Goal: Information Seeking & Learning: Learn about a topic

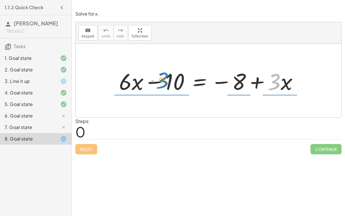
drag, startPoint x: 276, startPoint y: 79, endPoint x: 165, endPoint y: 78, distance: 111.0
click at [165, 78] on div at bounding box center [210, 81] width 189 height 30
drag, startPoint x: 277, startPoint y: 78, endPoint x: 166, endPoint y: 70, distance: 111.3
click at [166, 70] on div at bounding box center [210, 81] width 189 height 30
drag, startPoint x: 278, startPoint y: 78, endPoint x: 168, endPoint y: 69, distance: 109.9
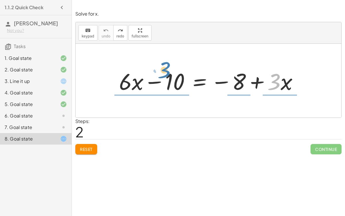
click at [168, 69] on div at bounding box center [210, 81] width 189 height 30
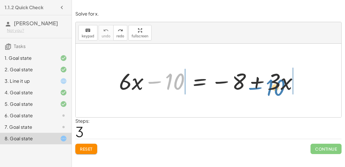
drag, startPoint x: 156, startPoint y: 80, endPoint x: 255, endPoint y: 85, distance: 99.1
click at [255, 85] on div at bounding box center [210, 81] width 189 height 30
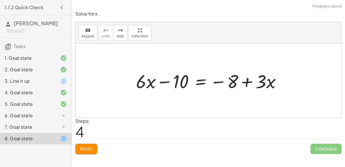
click at [84, 148] on span "Reset" at bounding box center [86, 148] width 13 height 5
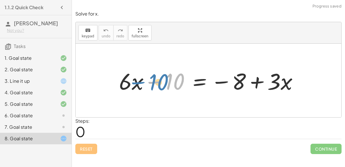
drag, startPoint x: 156, startPoint y: 82, endPoint x: 140, endPoint y: 83, distance: 15.8
click at [140, 83] on div at bounding box center [210, 81] width 189 height 30
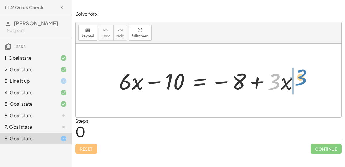
drag, startPoint x: 277, startPoint y: 87, endPoint x: 302, endPoint y: 83, distance: 25.0
click at [302, 83] on div at bounding box center [210, 81] width 189 height 30
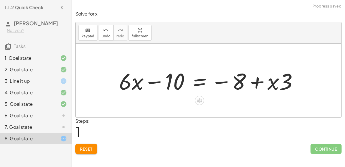
click at [85, 149] on span "Reset" at bounding box center [86, 148] width 13 height 5
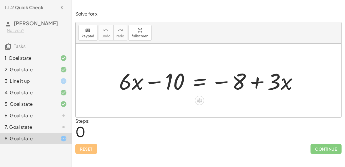
click at [171, 81] on div at bounding box center [210, 81] width 189 height 30
click at [89, 30] on icon "keyboard" at bounding box center [87, 30] width 5 height 7
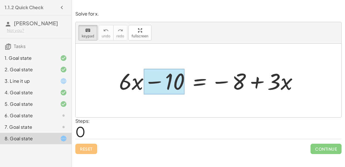
click at [159, 74] on div at bounding box center [164, 82] width 41 height 26
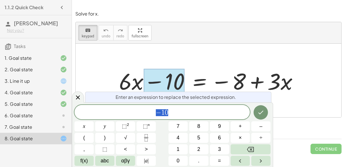
click at [185, 111] on span "− 1 0" at bounding box center [161, 113] width 175 height 8
click at [263, 113] on icon "Done" at bounding box center [260, 112] width 7 height 7
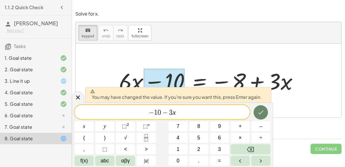
click at [263, 113] on icon "Done" at bounding box center [260, 112] width 7 height 7
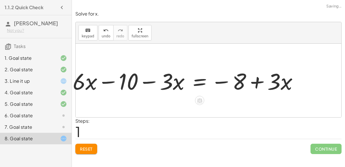
click at [263, 113] on div at bounding box center [209, 81] width 266 height 74
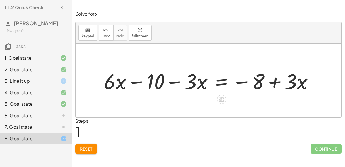
click at [293, 78] on div at bounding box center [211, 81] width 220 height 28
click at [91, 28] on div "keyboard" at bounding box center [88, 30] width 13 height 7
click at [290, 81] on div at bounding box center [291, 81] width 12 height 25
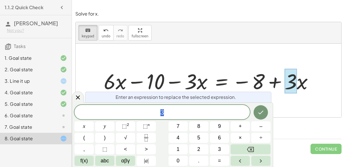
click at [198, 107] on div "3" at bounding box center [161, 112] width 175 height 14
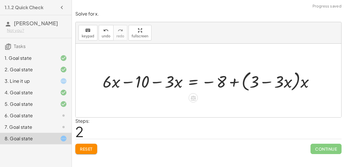
click at [244, 83] on div at bounding box center [211, 80] width 222 height 24
click at [256, 79] on div at bounding box center [211, 80] width 222 height 24
click at [89, 36] on span "keypad" at bounding box center [88, 36] width 13 height 4
click at [246, 83] on div at bounding box center [211, 80] width 222 height 24
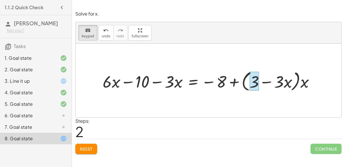
click at [253, 83] on div at bounding box center [254, 81] width 9 height 19
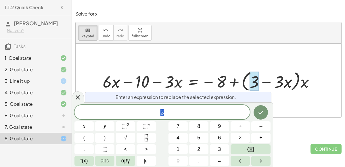
click at [169, 113] on span "3" at bounding box center [161, 113] width 175 height 8
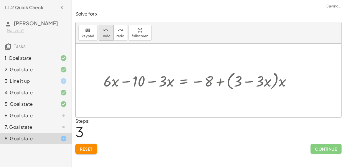
click at [104, 37] on span "undo" at bounding box center [106, 36] width 9 height 4
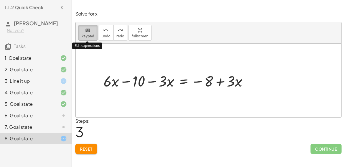
click at [82, 35] on span "keypad" at bounding box center [88, 36] width 13 height 4
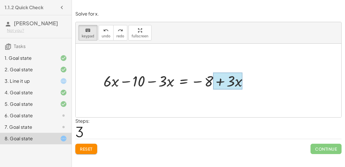
click at [240, 76] on div at bounding box center [227, 81] width 29 height 17
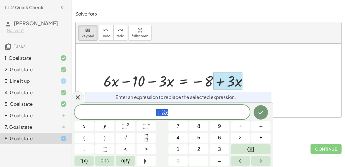
click at [173, 109] on span "+ 3 x" at bounding box center [161, 113] width 175 height 8
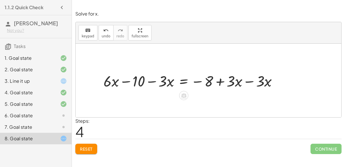
click at [152, 80] on div at bounding box center [193, 81] width 184 height 20
click at [150, 81] on div at bounding box center [193, 81] width 184 height 20
click at [247, 80] on div at bounding box center [193, 81] width 184 height 20
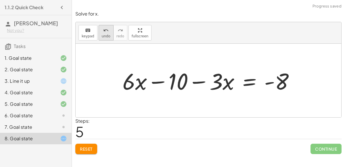
click at [106, 33] on button "undo undo" at bounding box center [106, 33] width 15 height 16
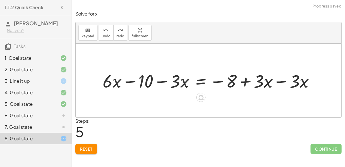
click at [131, 79] on div at bounding box center [211, 81] width 222 height 24
click at [172, 84] on div at bounding box center [211, 81] width 222 height 24
click at [168, 81] on div at bounding box center [211, 81] width 222 height 24
click at [179, 82] on div at bounding box center [211, 81] width 222 height 24
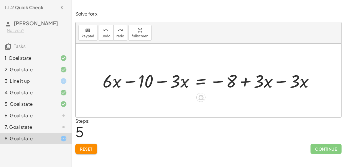
click at [170, 81] on div at bounding box center [211, 81] width 222 height 24
click at [165, 80] on div at bounding box center [211, 81] width 222 height 24
click at [174, 83] on div at bounding box center [211, 81] width 222 height 24
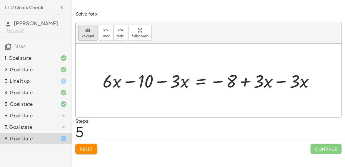
click at [82, 25] on button "keyboard keypad" at bounding box center [88, 33] width 19 height 16
click at [178, 80] on div at bounding box center [175, 81] width 10 height 21
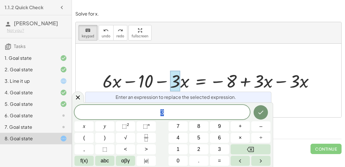
click at [179, 111] on span "3" at bounding box center [161, 113] width 175 height 8
click at [261, 112] on icon "Done" at bounding box center [260, 112] width 7 height 7
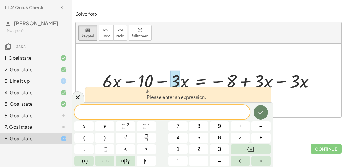
click at [261, 112] on icon "Done" at bounding box center [260, 112] width 7 height 7
click at [76, 93] on div at bounding box center [78, 96] width 12 height 11
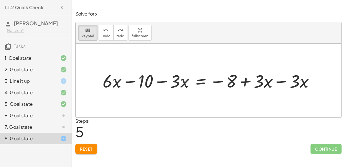
click at [170, 80] on div at bounding box center [211, 81] width 222 height 24
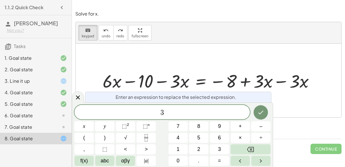
click at [178, 83] on div at bounding box center [211, 81] width 222 height 24
click at [78, 92] on div at bounding box center [78, 96] width 12 height 11
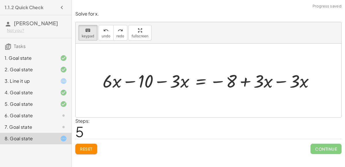
click at [281, 81] on div at bounding box center [211, 81] width 222 height 24
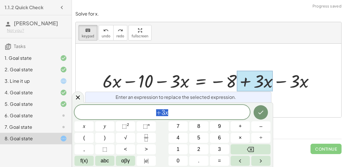
click at [271, 81] on div at bounding box center [255, 81] width 36 height 21
click at [256, 107] on button "Done" at bounding box center [261, 112] width 14 height 14
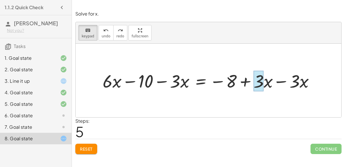
click at [262, 82] on div at bounding box center [259, 81] width 10 height 21
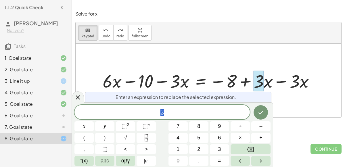
click at [230, 115] on span "3" at bounding box center [161, 113] width 175 height 8
click at [81, 93] on div at bounding box center [78, 96] width 12 height 11
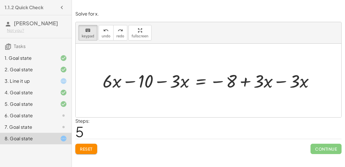
click at [60, 124] on icon at bounding box center [63, 127] width 7 height 7
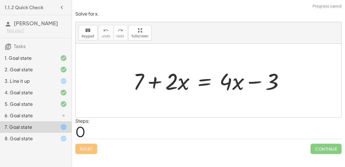
click at [155, 82] on div at bounding box center [210, 81] width 161 height 30
click at [249, 83] on div at bounding box center [210, 81] width 161 height 30
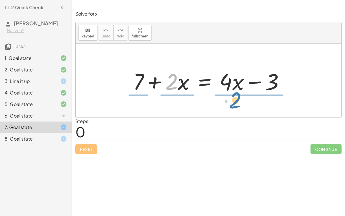
drag, startPoint x: 167, startPoint y: 81, endPoint x: 230, endPoint y: 98, distance: 65.3
click at [230, 98] on div "· 2 + 7 + · 2 · x = + · 4 · x − 3" at bounding box center [209, 81] width 266 height 74
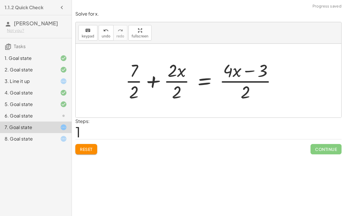
click at [180, 79] on div at bounding box center [204, 80] width 162 height 44
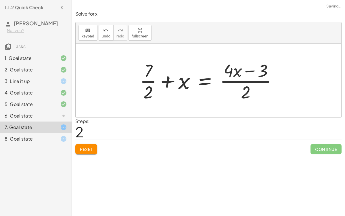
click at [233, 79] on div at bounding box center [211, 80] width 148 height 44
click at [232, 74] on div at bounding box center [211, 80] width 148 height 44
click at [241, 79] on div at bounding box center [211, 80] width 148 height 44
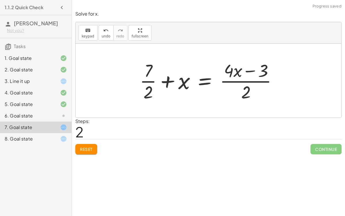
click at [241, 79] on div at bounding box center [211, 80] width 148 height 44
click at [105, 36] on span "undo" at bounding box center [106, 36] width 9 height 4
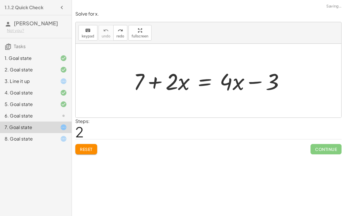
click at [89, 144] on button "Reset" at bounding box center [86, 149] width 22 height 10
click at [156, 81] on div at bounding box center [210, 81] width 161 height 30
click at [248, 79] on div at bounding box center [210, 81] width 161 height 30
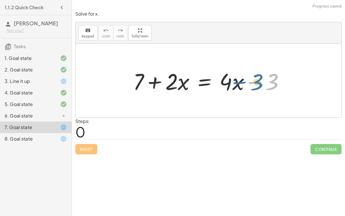
drag, startPoint x: 247, startPoint y: 79, endPoint x: 233, endPoint y: 79, distance: 13.8
click at [233, 79] on div at bounding box center [210, 81] width 161 height 30
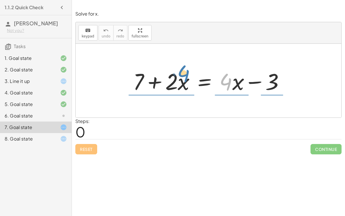
drag, startPoint x: 228, startPoint y: 80, endPoint x: 179, endPoint y: 72, distance: 48.9
click at [179, 72] on div at bounding box center [210, 81] width 161 height 30
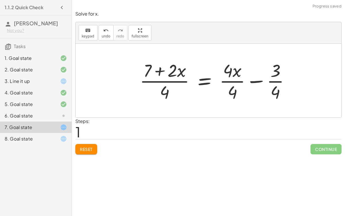
click at [175, 73] on div at bounding box center [217, 80] width 160 height 44
click at [174, 76] on div at bounding box center [217, 80] width 160 height 44
click at [174, 82] on div at bounding box center [217, 80] width 160 height 44
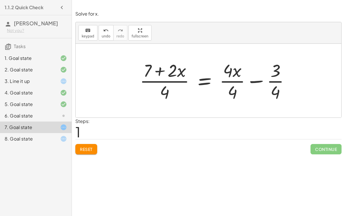
click at [174, 82] on div at bounding box center [217, 80] width 160 height 44
click at [238, 83] on div at bounding box center [217, 80] width 160 height 44
click at [238, 83] on div at bounding box center [210, 80] width 146 height 44
click at [238, 79] on div at bounding box center [217, 80] width 160 height 44
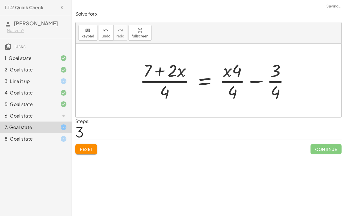
click at [277, 82] on div at bounding box center [217, 80] width 160 height 44
click at [241, 79] on div at bounding box center [228, 80] width 183 height 44
click at [0, 0] on div "Solve for x. keyboard keypad undo undo redo redo fullscreen + 7 + · 2 · x = + ·…" at bounding box center [0, 0] width 0 height 0
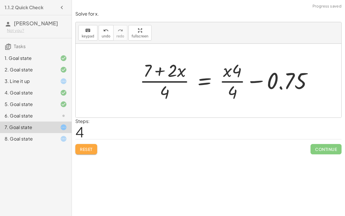
click at [87, 152] on button "Reset" at bounding box center [86, 149] width 22 height 10
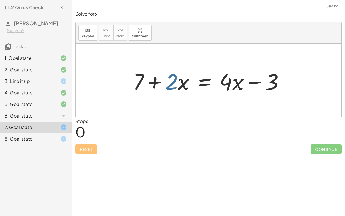
click at [173, 78] on div at bounding box center [210, 81] width 161 height 30
click at [173, 81] on div at bounding box center [210, 81] width 161 height 30
drag, startPoint x: 173, startPoint y: 81, endPoint x: 236, endPoint y: 78, distance: 63.9
click at [236, 78] on div at bounding box center [210, 81] width 161 height 30
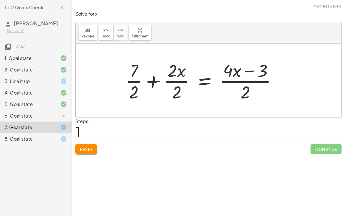
click at [174, 77] on div at bounding box center [204, 80] width 162 height 44
click at [174, 77] on div at bounding box center [210, 80] width 148 height 44
click at [175, 81] on div at bounding box center [204, 80] width 162 height 44
click at [175, 81] on div at bounding box center [210, 80] width 148 height 44
click at [175, 81] on div at bounding box center [204, 80] width 162 height 44
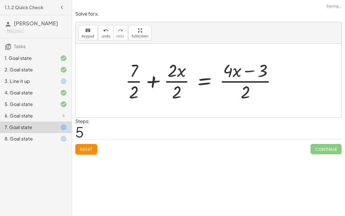
click at [175, 81] on div at bounding box center [204, 80] width 162 height 44
click at [175, 81] on div at bounding box center [210, 80] width 148 height 44
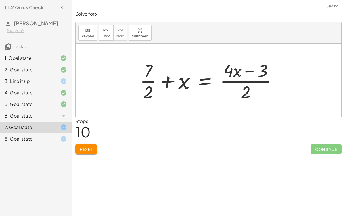
click at [231, 82] on div at bounding box center [211, 80] width 148 height 44
click at [145, 82] on div at bounding box center [211, 80] width 148 height 44
click at [141, 86] on div at bounding box center [204, 80] width 162 height 44
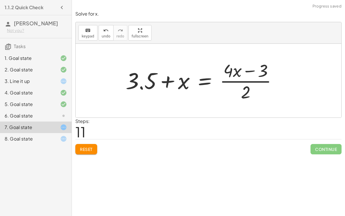
click at [141, 86] on div at bounding box center [204, 80] width 162 height 44
click at [171, 79] on div at bounding box center [204, 80] width 162 height 44
click at [168, 80] on div at bounding box center [204, 80] width 162 height 44
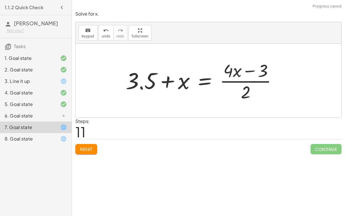
click at [125, 84] on div at bounding box center [204, 80] width 162 height 44
click at [84, 37] on span "keypad" at bounding box center [88, 36] width 13 height 4
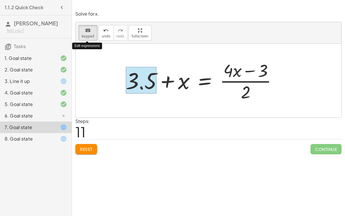
click at [139, 80] on div at bounding box center [141, 80] width 31 height 27
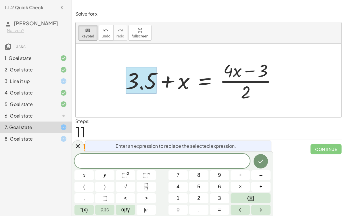
click at [272, 158] on div "Enter an expression to replace the selected expression. ​ x y ⬚ 2 ⬚ n 7 8 9 + –…" at bounding box center [172, 183] width 201 height 65
click at [263, 158] on icon "Done" at bounding box center [260, 161] width 7 height 7
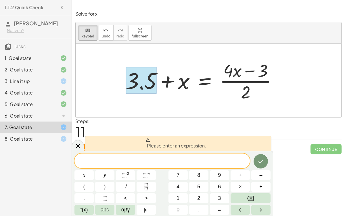
click at [249, 152] on div "Please enter an expression. x y ⬚ 2 ⬚ n 7 8 9 + – ( ) √ 4 5 6 × ÷ , ⬚ < > 1 2 3…" at bounding box center [172, 183] width 201 height 65
click at [262, 160] on icon "Done" at bounding box center [261, 161] width 5 height 4
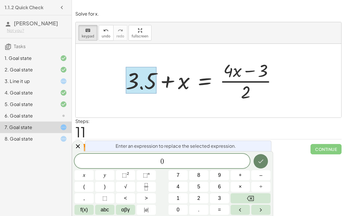
click at [262, 163] on icon "Done" at bounding box center [260, 161] width 7 height 7
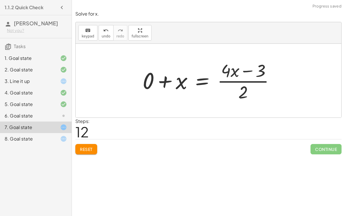
click at [165, 81] on div at bounding box center [211, 80] width 142 height 44
click at [165, 81] on div at bounding box center [209, 81] width 266 height 74
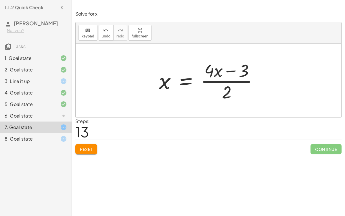
click at [242, 74] on div at bounding box center [210, 80] width 109 height 44
click at [242, 70] on div at bounding box center [210, 80] width 109 height 44
click at [95, 30] on button "keyboard keypad" at bounding box center [88, 33] width 19 height 16
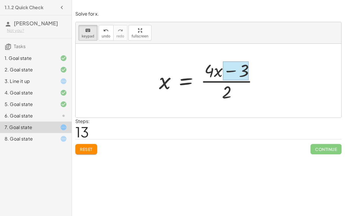
click at [246, 75] on div at bounding box center [236, 70] width 26 height 19
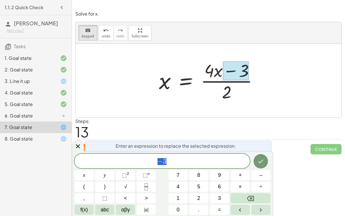
click at [195, 164] on span "− 3" at bounding box center [161, 161] width 175 height 8
click at [259, 163] on icon "Done" at bounding box center [260, 161] width 7 height 7
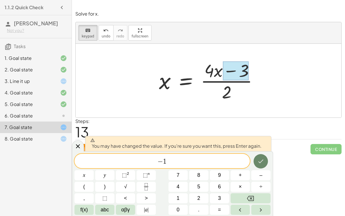
click at [257, 157] on button "Done" at bounding box center [261, 161] width 14 height 14
click at [257, 157] on div "Simplify. keyboard keypad undo undo redo redo fullscreen × Steps: 0 Reset Conti…" at bounding box center [208, 108] width 273 height 216
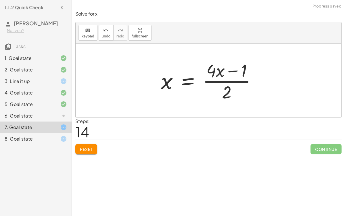
click at [230, 72] on div at bounding box center [211, 80] width 106 height 44
click at [227, 71] on div at bounding box center [211, 80] width 106 height 44
click at [223, 70] on div at bounding box center [211, 80] width 106 height 44
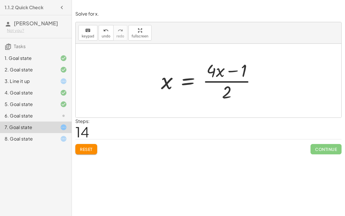
click at [239, 72] on div at bounding box center [211, 80] width 106 height 44
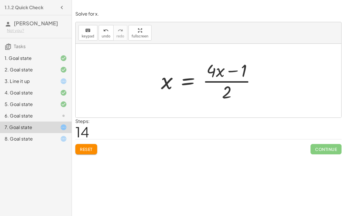
click at [239, 72] on div at bounding box center [211, 80] width 106 height 44
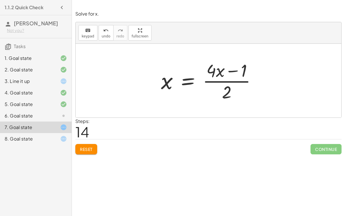
click at [239, 72] on div at bounding box center [211, 80] width 106 height 44
click at [224, 81] on div at bounding box center [211, 80] width 106 height 44
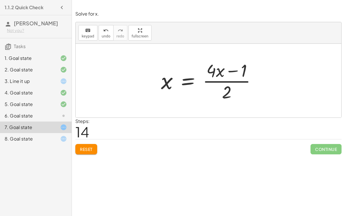
click at [224, 81] on div at bounding box center [211, 80] width 106 height 44
click at [226, 72] on div at bounding box center [211, 80] width 106 height 44
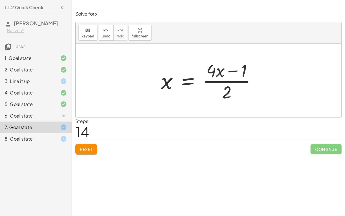
click at [226, 72] on div at bounding box center [211, 80] width 106 height 44
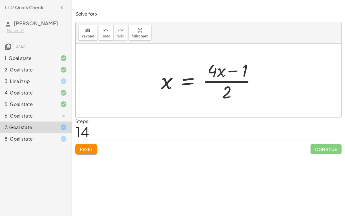
click at [226, 72] on div at bounding box center [211, 80] width 106 height 44
click at [84, 38] on button "keyboard keypad" at bounding box center [88, 33] width 19 height 16
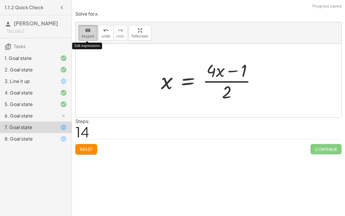
click at [84, 39] on button "keyboard keypad" at bounding box center [88, 33] width 19 height 16
click at [85, 31] on icon "keyboard" at bounding box center [87, 30] width 5 height 7
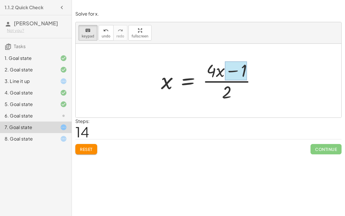
click at [241, 66] on div at bounding box center [236, 70] width 22 height 19
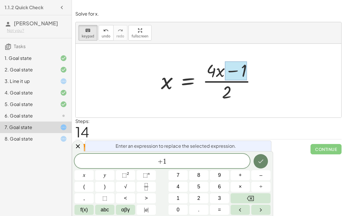
click at [267, 163] on button "Done" at bounding box center [261, 161] width 14 height 14
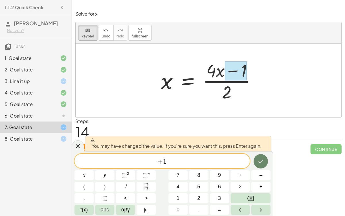
click at [261, 155] on button "Done" at bounding box center [261, 161] width 14 height 14
click at [0, 0] on div "Solve for x. keyboard keypad undo undo redo redo fullscreen + 7 + · 2 · x = + ·…" at bounding box center [0, 0] width 0 height 0
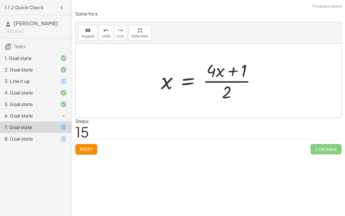
click at [227, 92] on div at bounding box center [211, 80] width 106 height 44
click at [228, 93] on div at bounding box center [211, 80] width 106 height 44
click at [95, 29] on button "keyboard keypad" at bounding box center [88, 33] width 19 height 16
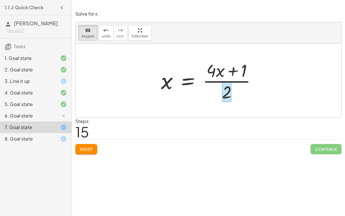
click at [228, 91] on div at bounding box center [226, 92] width 9 height 20
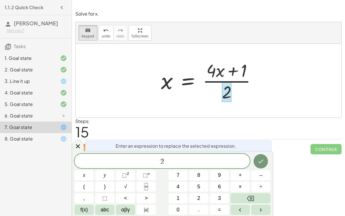
click at [181, 164] on span "2" at bounding box center [161, 161] width 175 height 8
click at [260, 162] on icon "Done" at bounding box center [261, 161] width 5 height 4
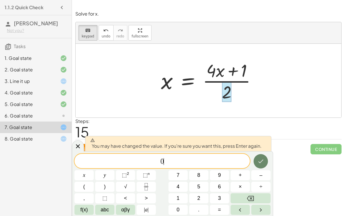
click at [263, 162] on icon "Done" at bounding box center [260, 161] width 7 height 7
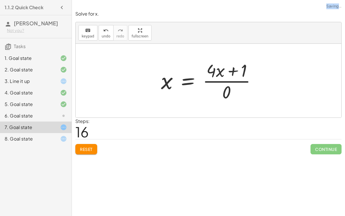
click at [263, 162] on div "Simplify. keyboard keypad undo undo redo redo fullscreen × Steps: 0 Reset Conti…" at bounding box center [208, 108] width 273 height 216
click at [229, 79] on div at bounding box center [211, 80] width 106 height 44
click at [236, 64] on div at bounding box center [211, 80] width 106 height 44
click at [235, 67] on div at bounding box center [211, 80] width 106 height 44
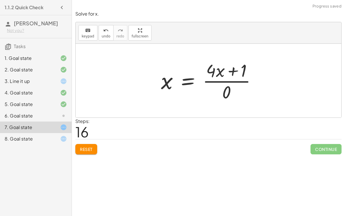
click at [235, 67] on div at bounding box center [211, 80] width 106 height 44
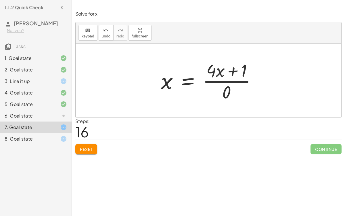
click at [234, 57] on div "+ 7 + · 2 · x = + · 4 · x − 3 + · 7 · 2 + · 2 · x · 2 = · ( + · 4 · x − 3 ) · 2…" at bounding box center [208, 80] width 113 height 47
click at [227, 68] on div at bounding box center [211, 80] width 106 height 44
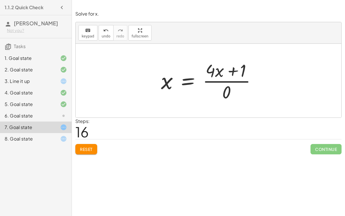
click at [227, 68] on div at bounding box center [211, 80] width 106 height 44
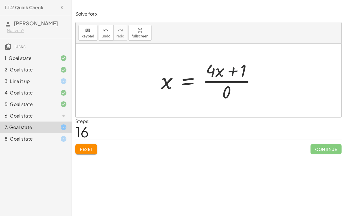
click at [227, 68] on div at bounding box center [211, 80] width 106 height 44
click at [227, 80] on div at bounding box center [211, 80] width 106 height 44
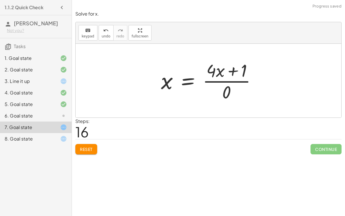
click at [227, 80] on div at bounding box center [211, 80] width 106 height 44
click at [228, 95] on div at bounding box center [211, 80] width 106 height 44
click at [228, 94] on div at bounding box center [211, 80] width 106 height 44
click at [79, 28] on button "keyboard keypad" at bounding box center [88, 33] width 19 height 16
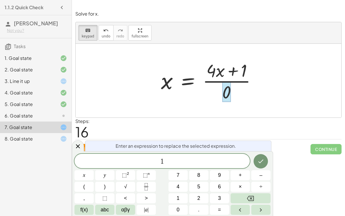
click at [264, 156] on button "Done" at bounding box center [261, 161] width 14 height 14
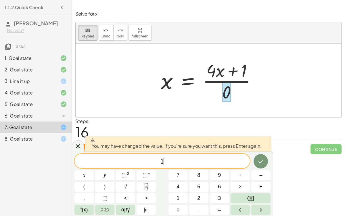
click at [258, 162] on icon "Done" at bounding box center [260, 161] width 7 height 7
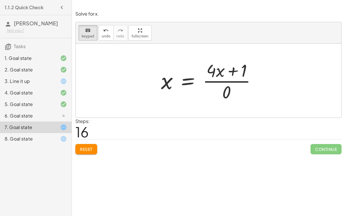
click at [226, 94] on div at bounding box center [211, 80] width 106 height 44
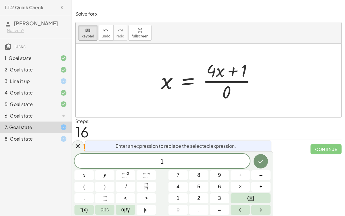
click at [94, 167] on div at bounding box center [83, 175] width 19 height 10
click at [261, 161] on icon "Done" at bounding box center [260, 161] width 7 height 7
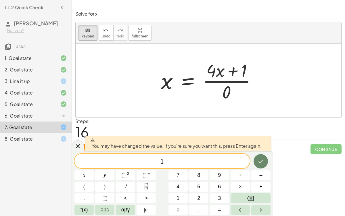
click at [265, 164] on button "Done" at bounding box center [261, 161] width 14 height 14
click at [265, 164] on div "Simplify. keyboard keypad undo undo redo redo fullscreen × Steps: 0 Reset Conti…" at bounding box center [208, 108] width 273 height 216
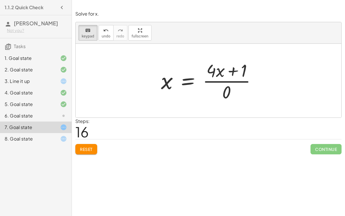
click at [265, 164] on div "Simplify. keyboard keypad undo undo redo redo fullscreen × Steps: 0 Reset Conti…" at bounding box center [208, 108] width 273 height 216
click at [228, 86] on div at bounding box center [211, 80] width 106 height 44
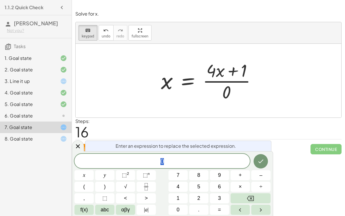
click at [228, 86] on div at bounding box center [211, 80] width 106 height 44
click at [75, 142] on div at bounding box center [78, 145] width 12 height 11
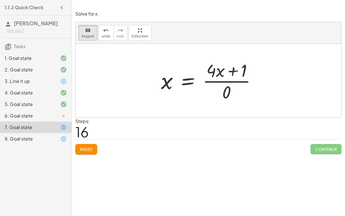
click at [237, 82] on div at bounding box center [211, 80] width 106 height 44
click at [228, 91] on div at bounding box center [226, 92] width 9 height 20
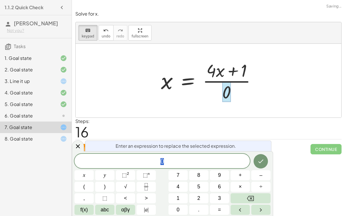
click at [265, 100] on div "+ 7 + · 2 · x = + · 4 · x − 3 + · 7 · 2 + · 2 · x · 2 = · ( + · 4 · x − 3 ) · 2…" at bounding box center [208, 80] width 113 height 47
click at [226, 73] on div at bounding box center [211, 80] width 106 height 44
click at [220, 72] on div at bounding box center [211, 80] width 106 height 44
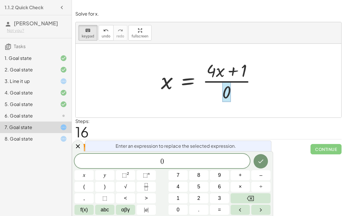
click at [220, 72] on div at bounding box center [211, 80] width 106 height 44
click at [213, 72] on div at bounding box center [211, 80] width 106 height 44
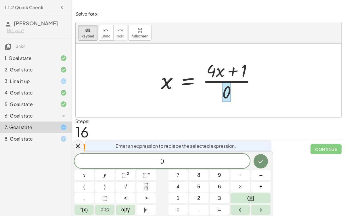
click at [233, 70] on div at bounding box center [211, 80] width 106 height 44
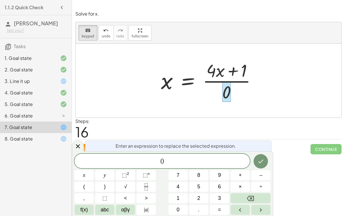
click at [233, 70] on div at bounding box center [211, 80] width 106 height 44
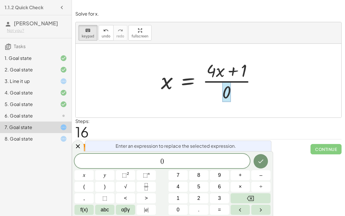
click at [233, 70] on div at bounding box center [211, 80] width 106 height 44
click at [77, 149] on icon at bounding box center [77, 146] width 7 height 7
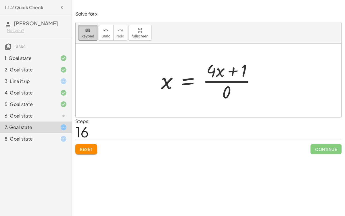
click at [90, 30] on div "keyboard" at bounding box center [88, 30] width 13 height 7
click at [215, 69] on div at bounding box center [211, 80] width 106 height 44
click at [213, 70] on div at bounding box center [211, 80] width 106 height 44
click at [87, 33] on icon "keyboard" at bounding box center [87, 30] width 5 height 7
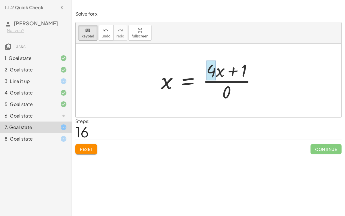
click at [209, 67] on div at bounding box center [211, 70] width 9 height 20
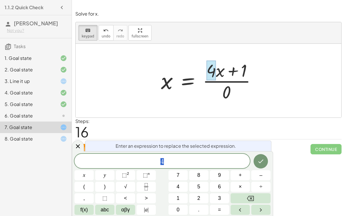
click at [167, 162] on span "4" at bounding box center [161, 161] width 175 height 8
click at [261, 161] on icon "Done" at bounding box center [260, 161] width 7 height 7
click at [264, 161] on icon "Done" at bounding box center [260, 161] width 7 height 7
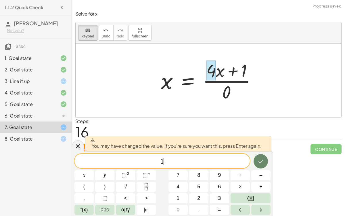
click at [264, 161] on icon "Done" at bounding box center [260, 161] width 7 height 7
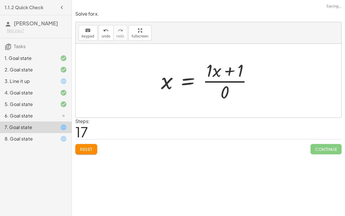
click at [264, 161] on div "Simplify. keyboard keypad undo undo redo redo fullscreen × Steps: 0 Reset Conti…" at bounding box center [208, 108] width 273 height 216
click at [241, 74] on div at bounding box center [211, 80] width 102 height 44
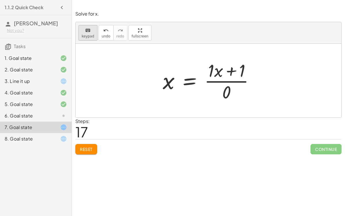
click at [90, 34] on span "keypad" at bounding box center [88, 36] width 13 height 4
click at [238, 65] on div at bounding box center [234, 70] width 22 height 19
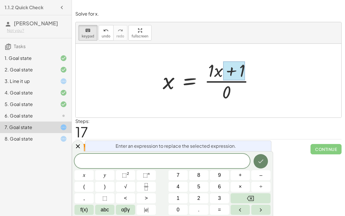
click at [263, 161] on icon "Done" at bounding box center [261, 161] width 5 height 4
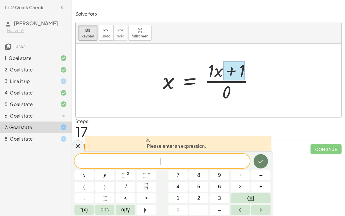
click at [263, 161] on icon "Done" at bounding box center [261, 161] width 5 height 4
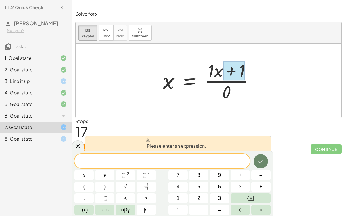
click at [263, 161] on icon "Done" at bounding box center [261, 161] width 5 height 4
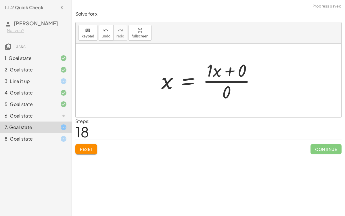
click at [227, 88] on div at bounding box center [210, 80] width 105 height 44
click at [82, 33] on div "keyboard" at bounding box center [88, 30] width 13 height 7
click at [228, 97] on div at bounding box center [226, 92] width 9 height 20
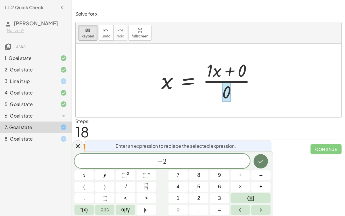
click at [265, 162] on button "Done" at bounding box center [261, 161] width 14 height 14
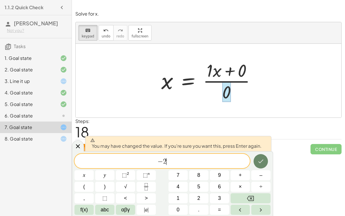
click at [265, 162] on button "Done" at bounding box center [261, 161] width 14 height 14
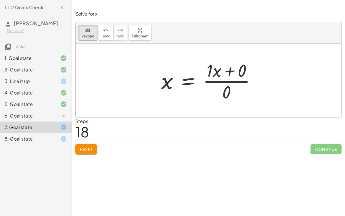
click at [265, 162] on div "Simplify. keyboard keypad undo undo redo redo fullscreen × Steps: 0 Reset Conti…" at bounding box center [208, 108] width 273 height 216
click at [218, 81] on div at bounding box center [210, 80] width 105 height 44
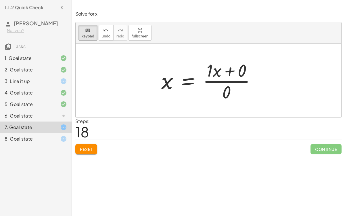
click at [33, 117] on div "6. Goal state" at bounding box center [28, 115] width 46 height 7
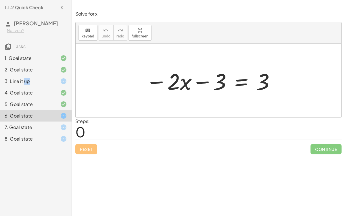
click at [18, 81] on div "3. Line it up" at bounding box center [28, 81] width 46 height 7
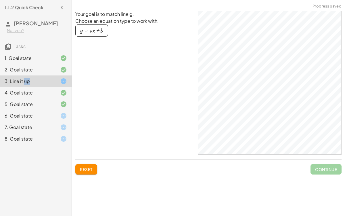
click at [28, 110] on div "4. Goal state" at bounding box center [36, 116] width 72 height 12
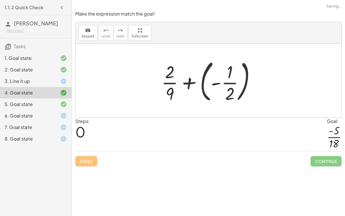
click at [37, 106] on div "5. Goal state" at bounding box center [28, 104] width 46 height 7
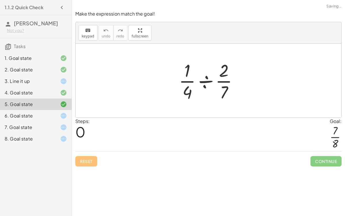
click at [40, 91] on div "4. Goal state" at bounding box center [28, 92] width 46 height 7
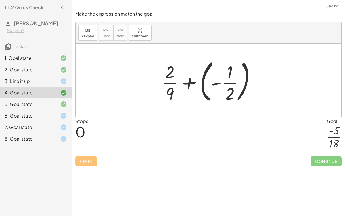
click at [43, 102] on div "5. Goal state" at bounding box center [28, 104] width 46 height 7
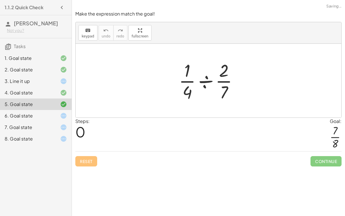
click at [49, 98] on div "3. Line it up" at bounding box center [36, 104] width 72 height 12
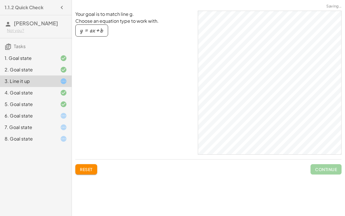
click at [51, 91] on div at bounding box center [59, 92] width 16 height 7
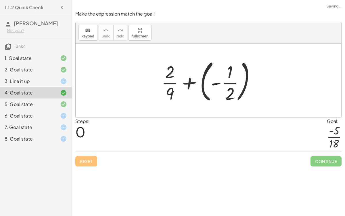
click at [54, 121] on div "5. Goal state" at bounding box center [36, 127] width 72 height 12
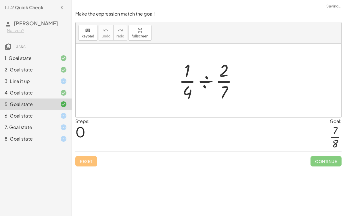
click at [57, 122] on div "7. Goal state" at bounding box center [36, 127] width 72 height 12
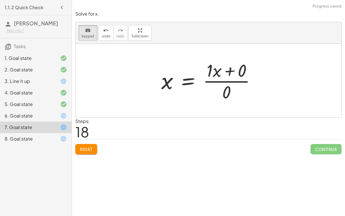
click at [55, 114] on div at bounding box center [59, 115] width 16 height 7
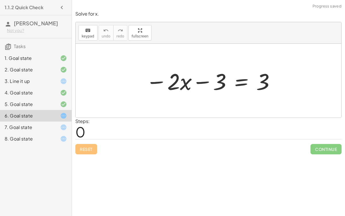
click at [197, 80] on div at bounding box center [210, 81] width 135 height 30
click at [264, 84] on div at bounding box center [210, 81] width 135 height 30
click at [184, 81] on div at bounding box center [210, 81] width 135 height 30
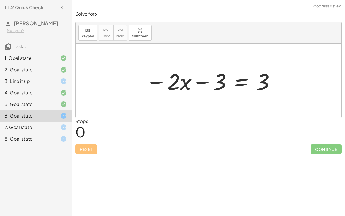
click at [194, 80] on div at bounding box center [210, 81] width 135 height 30
drag, startPoint x: 181, startPoint y: 83, endPoint x: 266, endPoint y: 99, distance: 86.7
click at [266, 99] on div "· x − · 2 − · 2 · x − 3 = 3" at bounding box center [209, 81] width 266 height 74
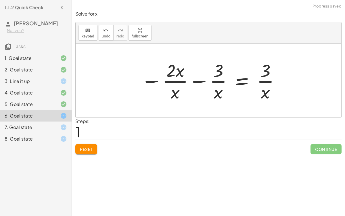
click at [161, 74] on div at bounding box center [210, 80] width 145 height 44
click at [188, 89] on div at bounding box center [210, 80] width 145 height 44
click at [178, 83] on div at bounding box center [210, 80] width 145 height 44
click at [213, 82] on div at bounding box center [210, 80] width 145 height 44
click at [263, 83] on div at bounding box center [210, 80] width 145 height 44
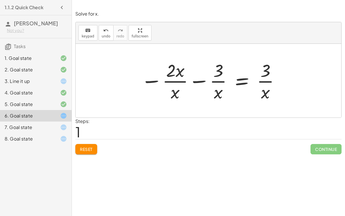
click at [263, 83] on div at bounding box center [210, 80] width 145 height 44
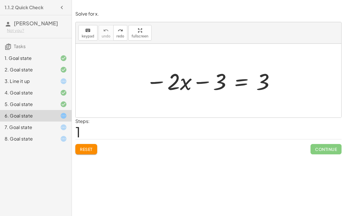
click at [83, 149] on span "Reset" at bounding box center [86, 148] width 13 height 5
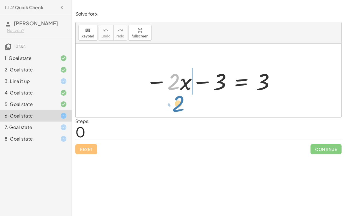
drag, startPoint x: 171, startPoint y: 84, endPoint x: 175, endPoint y: 106, distance: 22.5
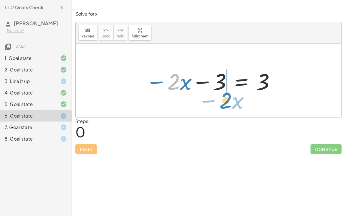
drag, startPoint x: 170, startPoint y: 82, endPoint x: 221, endPoint y: 99, distance: 54.4
click at [221, 99] on div "· 2 − · x − · 2 · x − 3 = 3" at bounding box center [209, 81] width 266 height 74
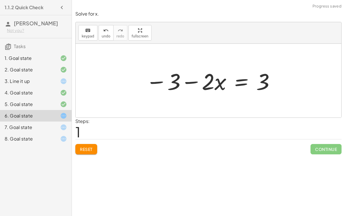
click at [191, 83] on div at bounding box center [210, 81] width 135 height 30
click at [91, 148] on span "Reset" at bounding box center [86, 148] width 13 height 5
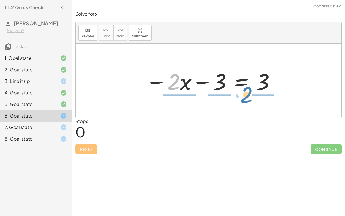
drag, startPoint x: 170, startPoint y: 85, endPoint x: 243, endPoint y: 98, distance: 73.9
click at [243, 98] on div "· 2 − · x − · 2 · x − 3 = 3" at bounding box center [209, 81] width 266 height 74
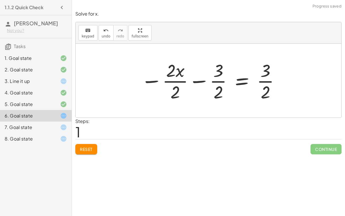
click at [178, 80] on div at bounding box center [210, 80] width 145 height 44
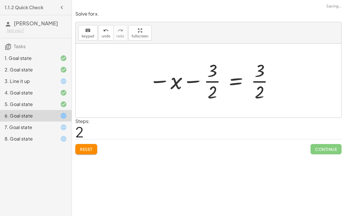
click at [217, 82] on div at bounding box center [211, 80] width 131 height 44
click at [217, 82] on div at bounding box center [210, 80] width 131 height 44
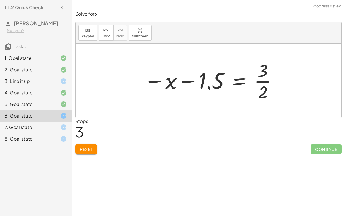
click at [257, 81] on div at bounding box center [211, 80] width 140 height 44
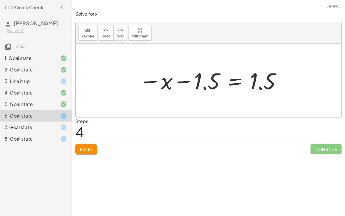
click at [186, 82] on div at bounding box center [211, 80] width 148 height 28
click at [183, 82] on div at bounding box center [211, 80] width 148 height 28
drag, startPoint x: 155, startPoint y: 82, endPoint x: 213, endPoint y: 87, distance: 57.7
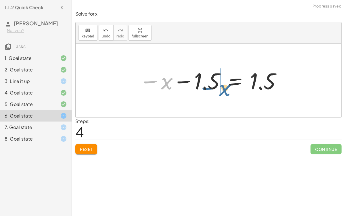
click at [213, 87] on div at bounding box center [211, 80] width 148 height 28
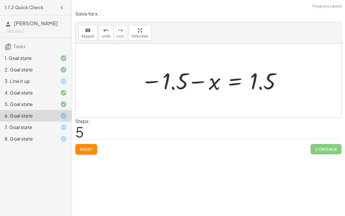
click at [200, 81] on div at bounding box center [211, 80] width 148 height 28
click at [182, 83] on div at bounding box center [211, 80] width 148 height 28
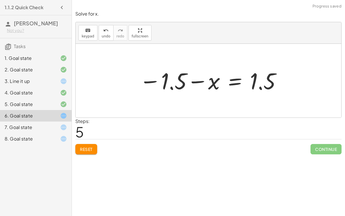
click at [182, 83] on div at bounding box center [211, 80] width 148 height 28
drag, startPoint x: 211, startPoint y: 84, endPoint x: 285, endPoint y: 95, distance: 75.6
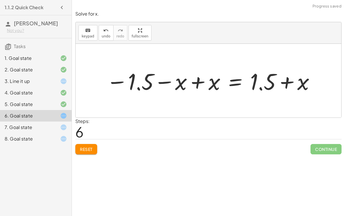
click at [281, 85] on div at bounding box center [211, 81] width 215 height 30
click at [176, 88] on div at bounding box center [211, 81] width 215 height 30
click at [158, 84] on div at bounding box center [211, 81] width 215 height 30
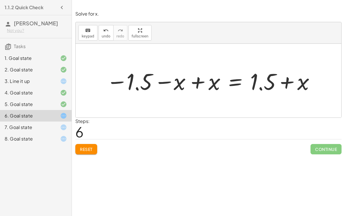
click at [158, 84] on div at bounding box center [211, 81] width 215 height 30
click at [212, 81] on div at bounding box center [211, 81] width 215 height 30
click at [212, 81] on div at bounding box center [251, 81] width 141 height 30
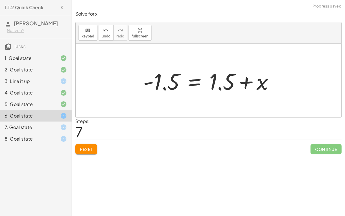
click at [243, 77] on div at bounding box center [210, 81] width 141 height 30
click at [230, 92] on div at bounding box center [210, 81] width 141 height 30
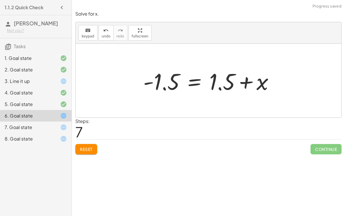
click at [238, 86] on div at bounding box center [210, 81] width 141 height 30
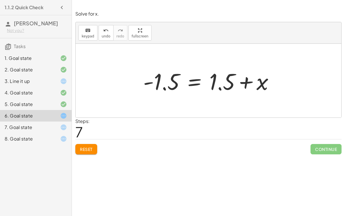
click at [248, 83] on div at bounding box center [210, 81] width 141 height 30
click at [84, 33] on button "keyboard keypad" at bounding box center [88, 33] width 19 height 16
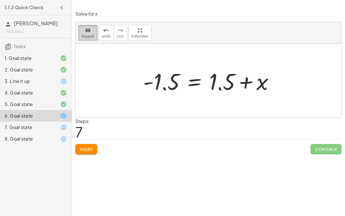
click at [87, 34] on span "keypad" at bounding box center [88, 36] width 13 height 4
click at [228, 78] on div at bounding box center [210, 81] width 141 height 30
click at [87, 30] on icon "keyboard" at bounding box center [87, 30] width 5 height 7
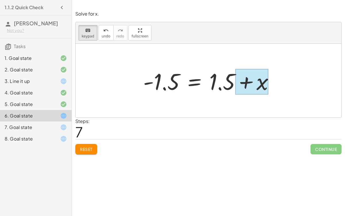
click at [255, 82] on div at bounding box center [251, 82] width 33 height 26
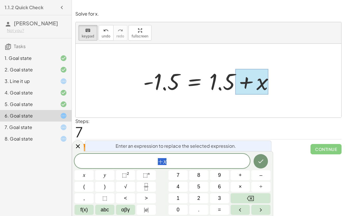
click at [176, 165] on span "+ x" at bounding box center [161, 161] width 175 height 8
click at [259, 162] on icon "Done" at bounding box center [261, 161] width 5 height 4
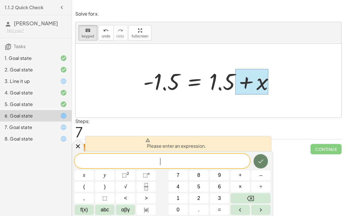
click at [259, 162] on icon "Done" at bounding box center [261, 161] width 5 height 4
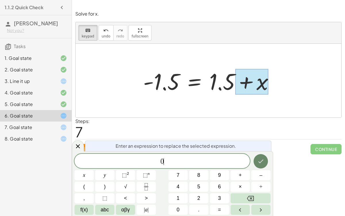
click at [259, 162] on icon "Done" at bounding box center [261, 161] width 5 height 4
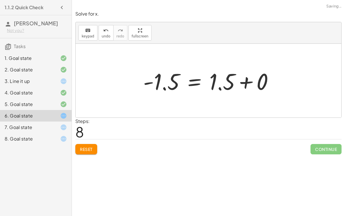
click at [259, 162] on div "Simplify. keyboard keypad undo undo redo redo fullscreen × Steps: 0 Reset Conti…" at bounding box center [208, 108] width 273 height 216
click at [230, 76] on div at bounding box center [210, 81] width 141 height 30
click at [242, 84] on div at bounding box center [210, 81] width 141 height 30
click at [242, 84] on div at bounding box center [194, 80] width 108 height 28
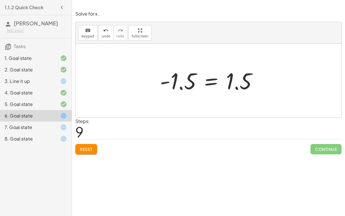
click at [84, 150] on span "Reset" at bounding box center [86, 148] width 13 height 5
